Goal: Information Seeking & Learning: Learn about a topic

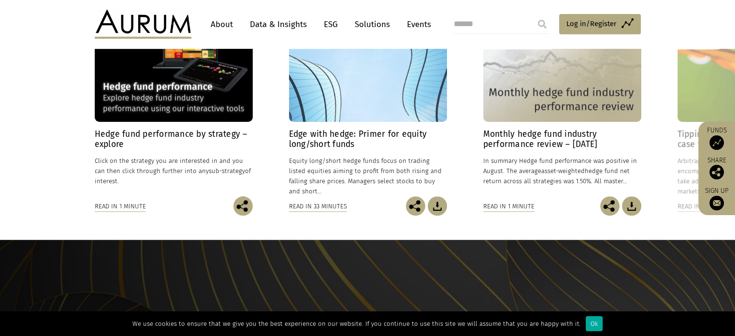
scroll to position [757, 0]
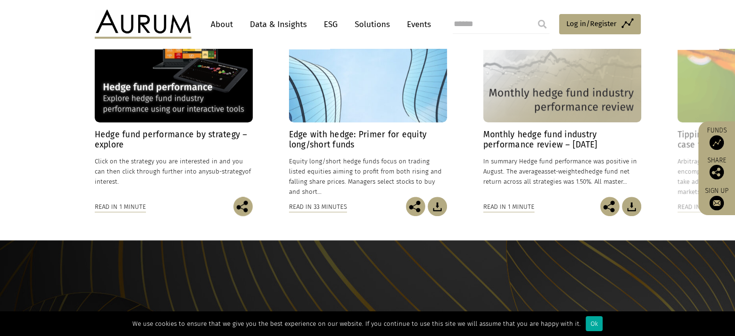
click at [222, 18] on link "About" at bounding box center [222, 24] width 32 height 18
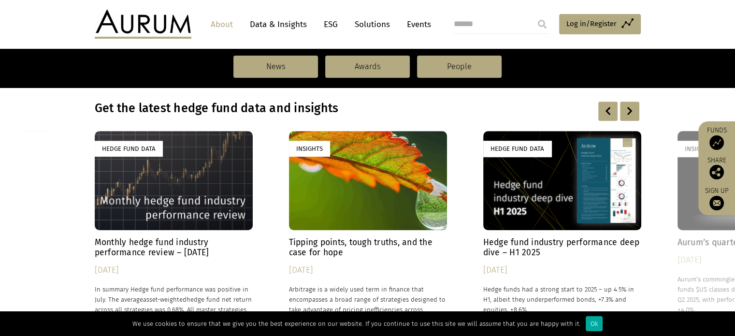
scroll to position [661, 0]
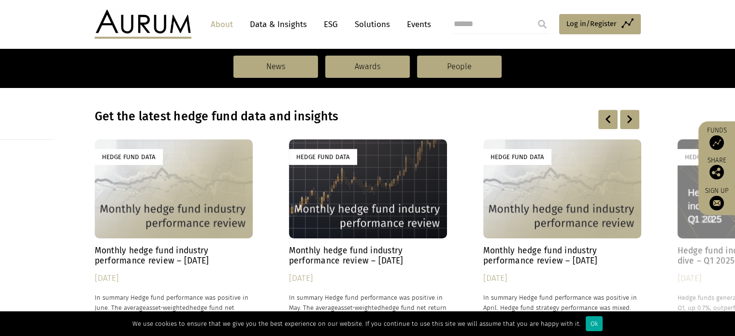
click at [633, 120] on div at bounding box center [629, 119] width 19 height 19
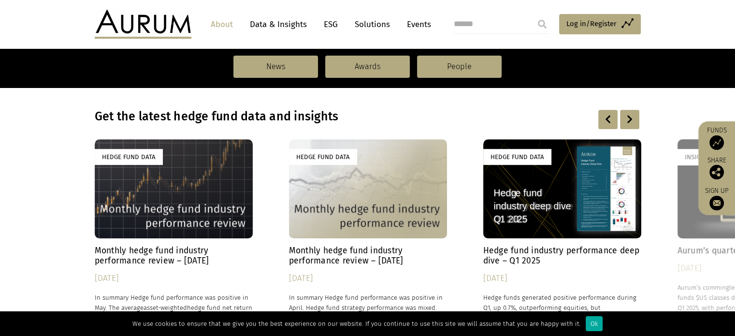
click at [633, 120] on div at bounding box center [629, 119] width 19 height 19
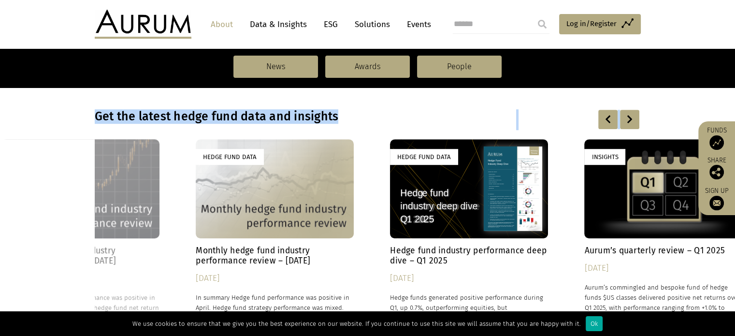
click at [633, 120] on div at bounding box center [629, 119] width 19 height 19
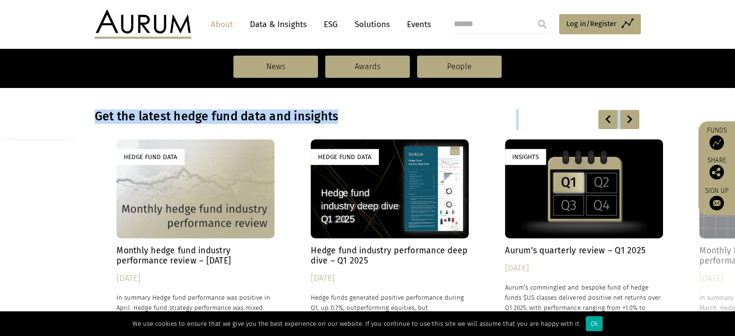
click at [633, 120] on div at bounding box center [629, 119] width 19 height 19
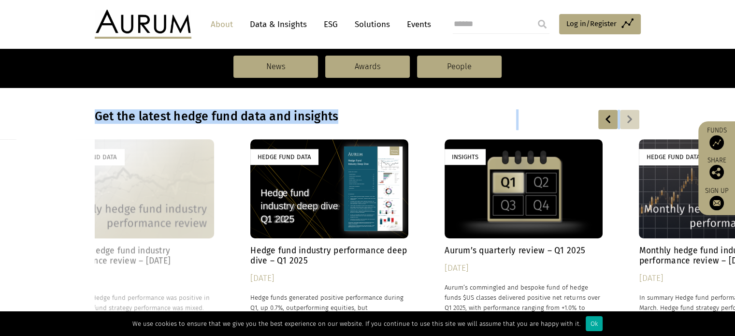
click at [633, 120] on div at bounding box center [629, 119] width 19 height 19
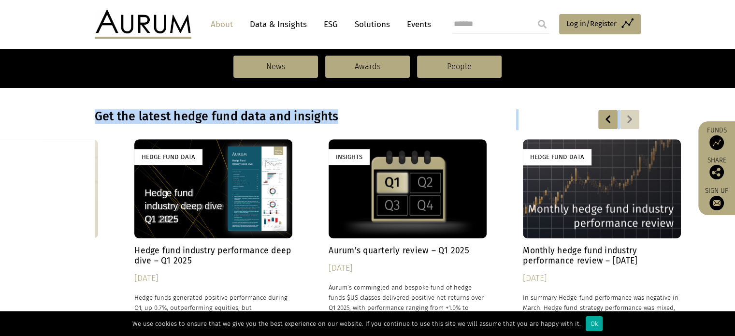
click at [633, 120] on div at bounding box center [629, 119] width 19 height 19
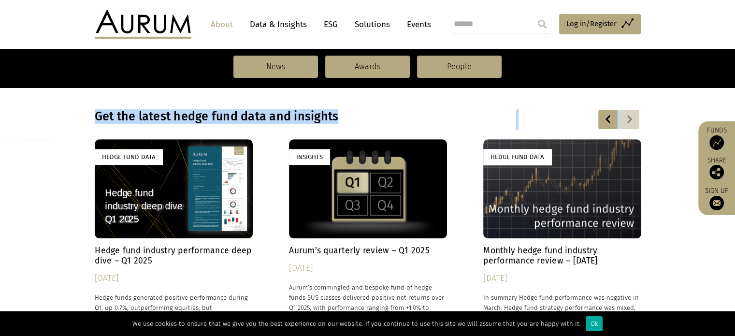
click at [633, 120] on div at bounding box center [629, 119] width 19 height 19
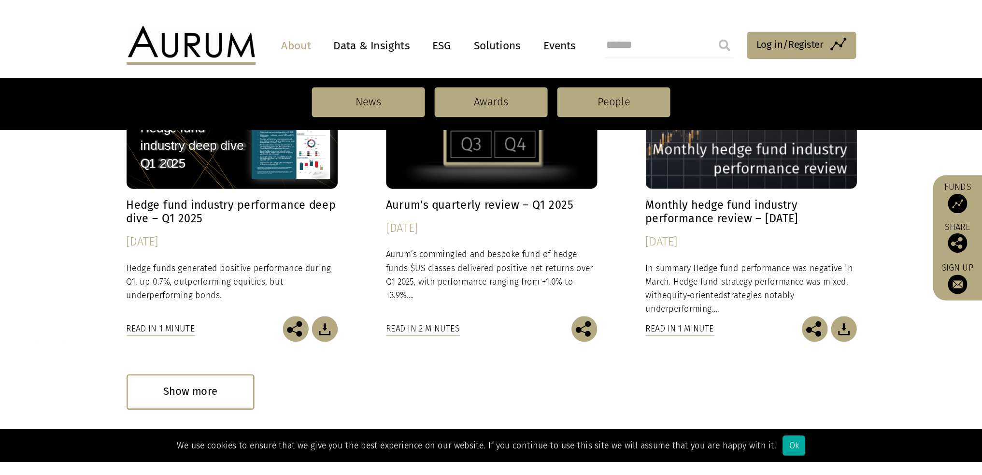
scroll to position [768, 0]
